Goal: Use online tool/utility: Utilize a website feature to perform a specific function

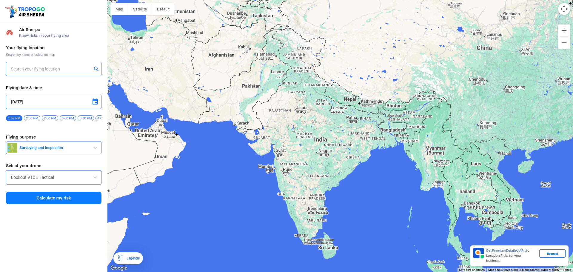
click at [26, 66] on input "text" at bounding box center [51, 68] width 81 height 7
type input "[STREET_ADDRESS]"
click at [55, 70] on input "[STREET_ADDRESS]" at bounding box center [51, 68] width 81 height 7
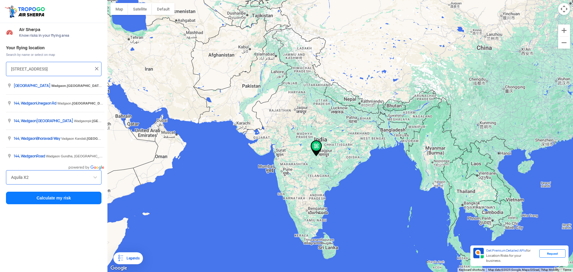
click at [97, 67] on img at bounding box center [97, 69] width 6 height 6
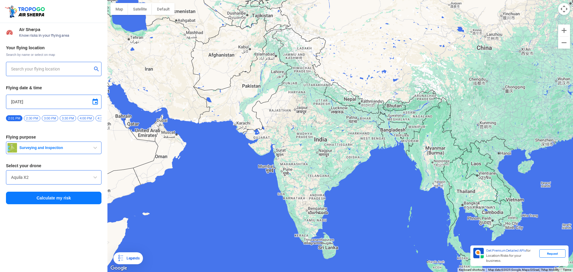
click at [52, 64] on div at bounding box center [53, 69] width 95 height 14
click at [41, 69] on input "text" at bounding box center [51, 68] width 81 height 7
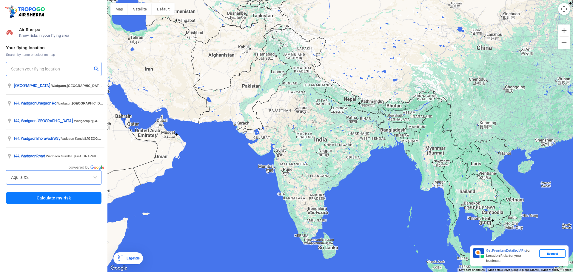
paste input "Barclays LTS Campus, HX35+R55, [PERSON_NAME][GEOGRAPHIC_DATA], [GEOGRAPHIC_DATA…"
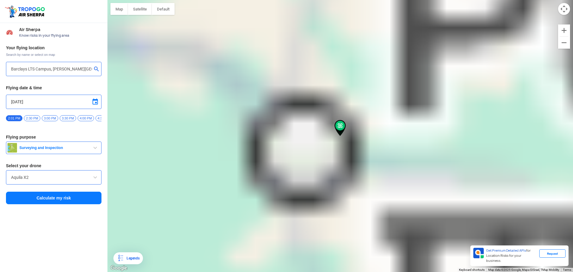
type input "[PERSON_NAME][GEOGRAPHIC_DATA], [GEOGRAPHIC_DATA], [GEOGRAPHIC_DATA], [GEOGRAPH…"
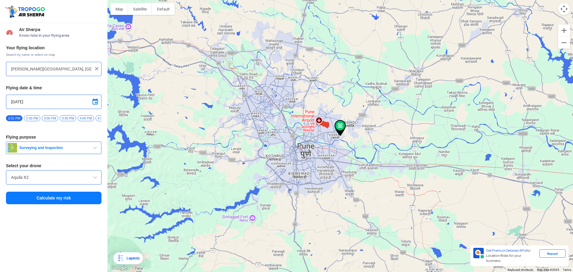
click at [50, 150] on span "Surveying and Inspection" at bounding box center [54, 147] width 75 height 5
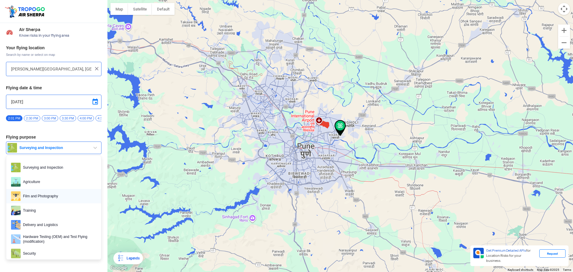
click at [51, 194] on span "Film and Photography" at bounding box center [59, 196] width 76 height 10
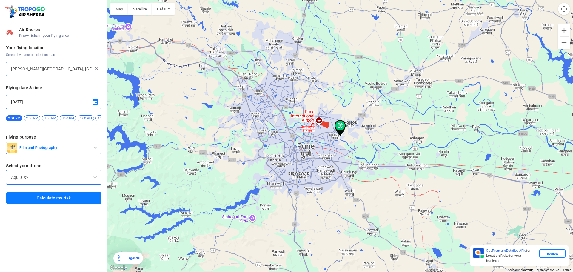
click at [33, 98] on input "[DATE]" at bounding box center [53, 101] width 85 height 7
click at [35, 132] on td "8" at bounding box center [38, 130] width 7 height 7
type input "[DATE]"
drag, startPoint x: 77, startPoint y: 119, endPoint x: 36, endPoint y: 121, distance: 40.9
click at [36, 121] on div "12:00 AM 12:30 AM 1:00 AM 1:30 AM 2:00 AM 2:30 AM 3:00 AM 3:30 AM 4:00 AM 4:30 …" at bounding box center [53, 120] width 95 height 10
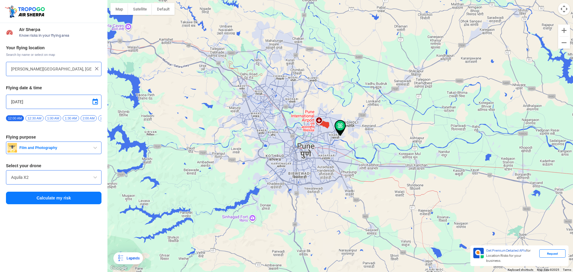
drag, startPoint x: 13, startPoint y: 126, endPoint x: 16, endPoint y: 126, distance: 3.3
click at [17, 126] on div "Your flying location Search by name or select on map [PERSON_NAME][GEOGRAPHIC_D…" at bounding box center [53, 125] width 107 height 166
drag, startPoint x: 13, startPoint y: 125, endPoint x: 67, endPoint y: 130, distance: 54.2
click at [67, 130] on div "Your flying location Search by name or select on map [PERSON_NAME][GEOGRAPHIC_D…" at bounding box center [53, 125] width 107 height 166
click at [63, 129] on div "Your flying location Search by name or select on map [PERSON_NAME][GEOGRAPHIC_D…" at bounding box center [53, 125] width 107 height 166
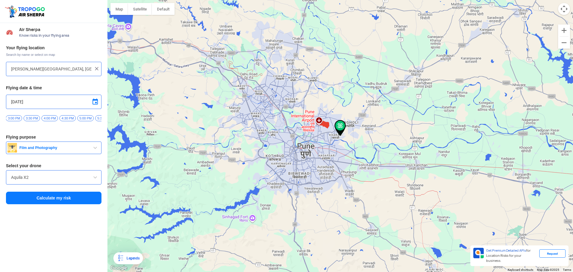
scroll to position [0, 550]
click at [46, 116] on span "4:00 PM" at bounding box center [46, 118] width 16 height 6
click at [26, 117] on span "3:30 PM" at bounding box center [29, 118] width 16 height 6
click at [49, 178] on input "Aquila X2" at bounding box center [53, 177] width 85 height 7
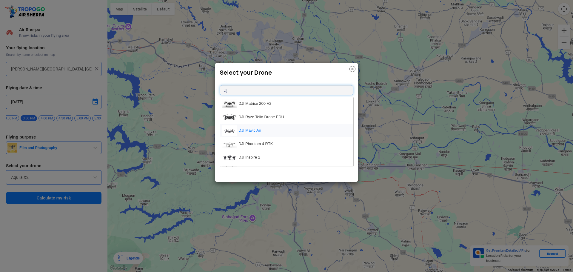
type input "Dji"
click at [249, 132] on li "DJI Mavic Air" at bounding box center [286, 130] width 133 height 13
type input "DJI Mavic Air"
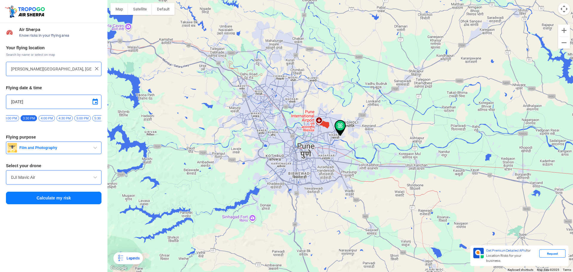
click at [65, 200] on button "Calculate my risk" at bounding box center [53, 198] width 95 height 13
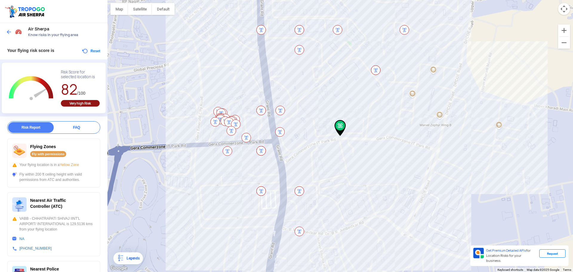
scroll to position [0, 0]
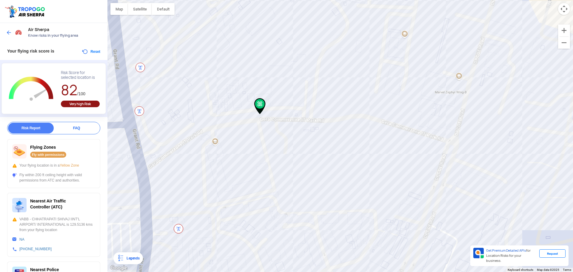
drag, startPoint x: 206, startPoint y: 125, endPoint x: 274, endPoint y: 138, distance: 68.9
click at [274, 138] on div at bounding box center [339, 136] width 465 height 272
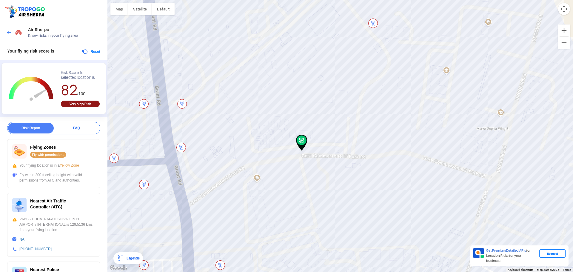
drag, startPoint x: 248, startPoint y: 119, endPoint x: 291, endPoint y: 157, distance: 57.9
click at [291, 157] on div at bounding box center [339, 136] width 465 height 272
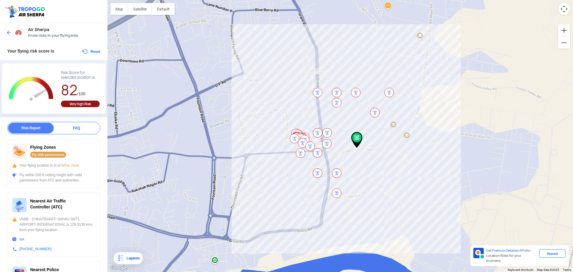
drag, startPoint x: 353, startPoint y: 147, endPoint x: 376, endPoint y: 126, distance: 30.8
click at [376, 126] on div at bounding box center [339, 136] width 465 height 272
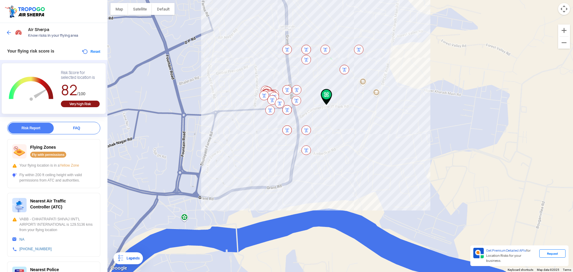
drag, startPoint x: 242, startPoint y: 98, endPoint x: 206, endPoint y: 54, distance: 56.4
click at [206, 54] on div at bounding box center [339, 136] width 465 height 272
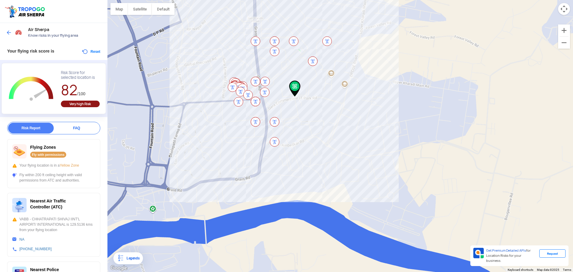
click at [233, 87] on img at bounding box center [233, 87] width 10 height 10
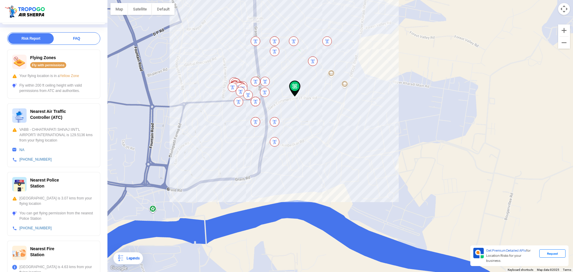
scroll to position [30, 0]
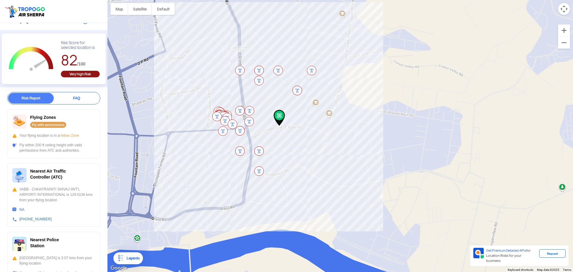
drag, startPoint x: 202, startPoint y: 96, endPoint x: 187, endPoint y: 134, distance: 40.5
click at [187, 134] on div at bounding box center [339, 136] width 465 height 272
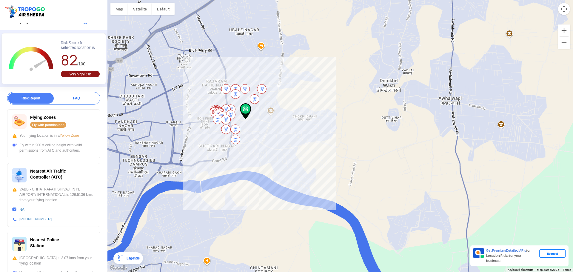
drag, startPoint x: 218, startPoint y: 82, endPoint x: 239, endPoint y: 64, distance: 27.9
click at [239, 64] on div at bounding box center [339, 136] width 465 height 272
